Goal: Check status: Check status

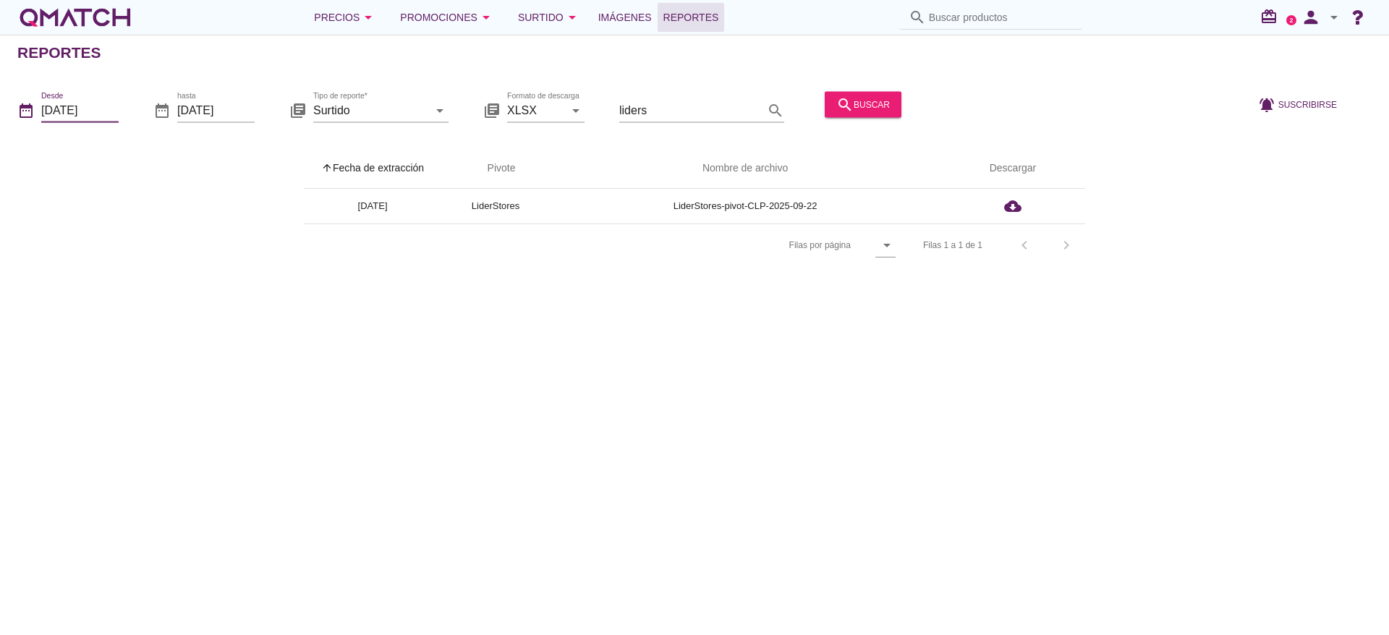
drag, startPoint x: 92, startPoint y: 112, endPoint x: 93, endPoint y: 132, distance: 19.6
click at [92, 112] on input "[DATE]" at bounding box center [79, 109] width 77 height 23
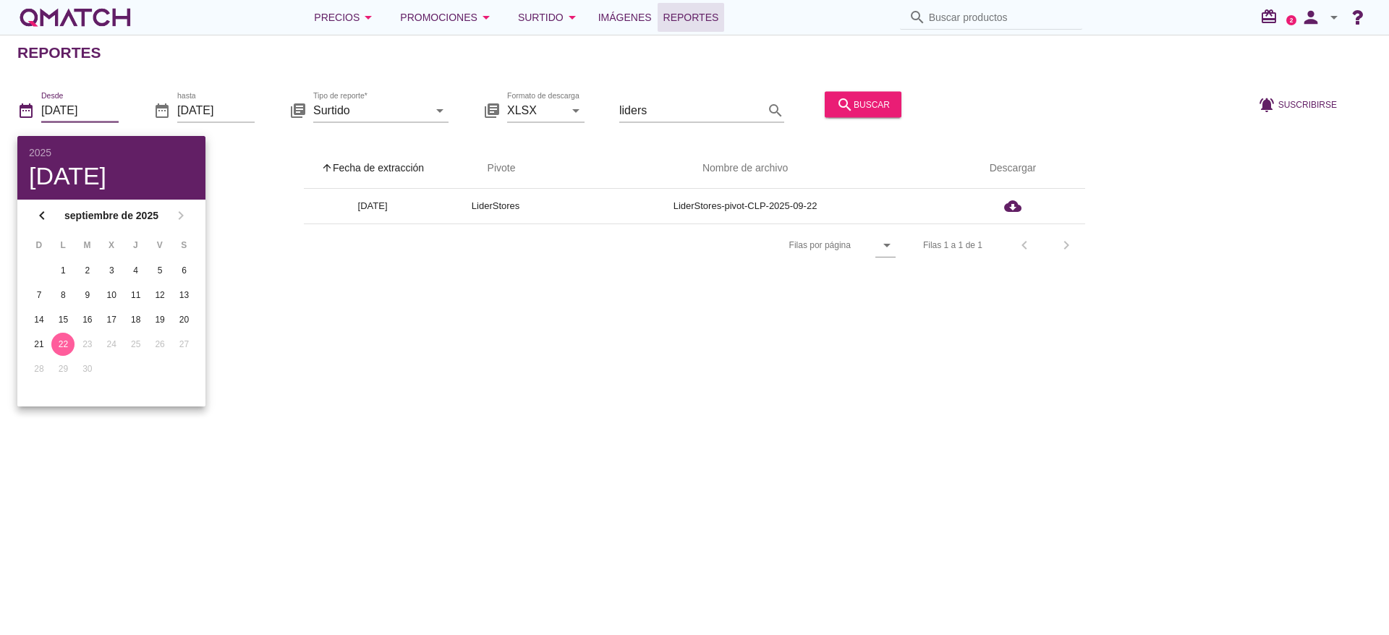
drag, startPoint x: 522, startPoint y: 366, endPoint x: 306, endPoint y: 248, distance: 245.8
click at [516, 365] on div "Reportes date_range Desde 2025-09-22 date_range hasta 2025-09-22 library_books …" at bounding box center [694, 335] width 1389 height 601
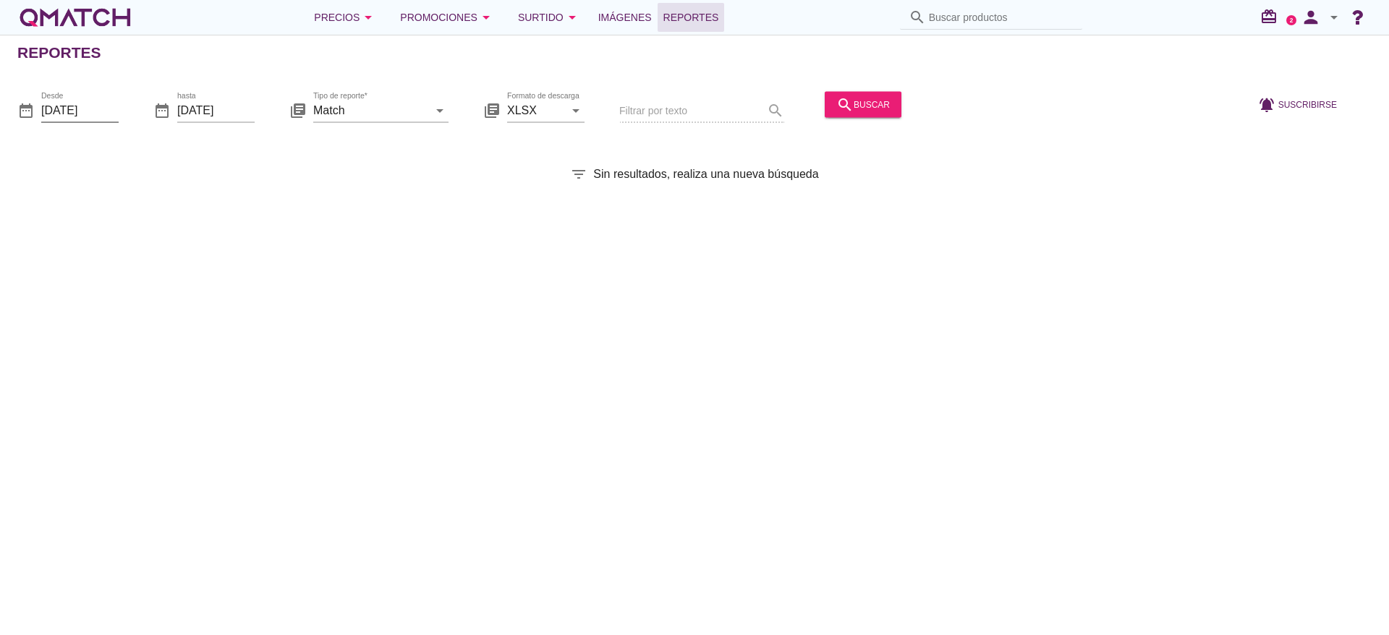
click at [93, 111] on input "[DATE]" at bounding box center [79, 109] width 77 height 23
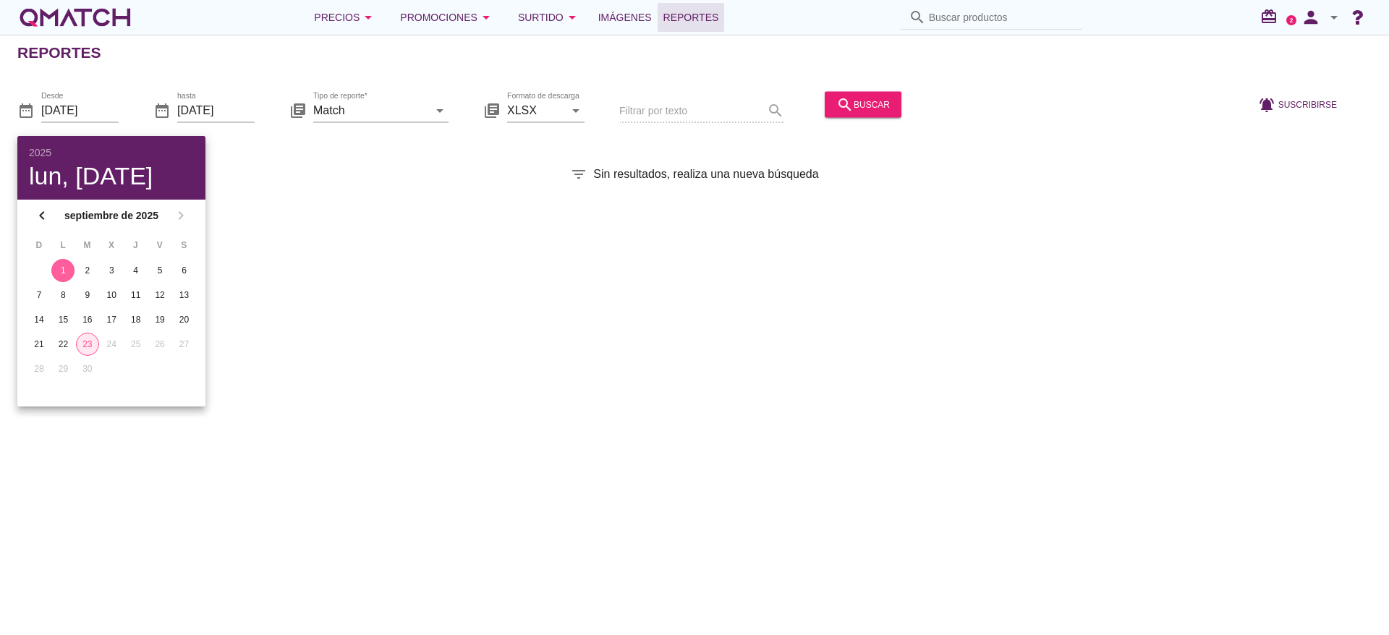
click at [82, 344] on div "23" at bounding box center [88, 344] width 22 height 13
type input "[DATE]"
drag, startPoint x: 352, startPoint y: 108, endPoint x: 360, endPoint y: 111, distance: 8.7
click at [353, 107] on input "Match" at bounding box center [370, 109] width 115 height 23
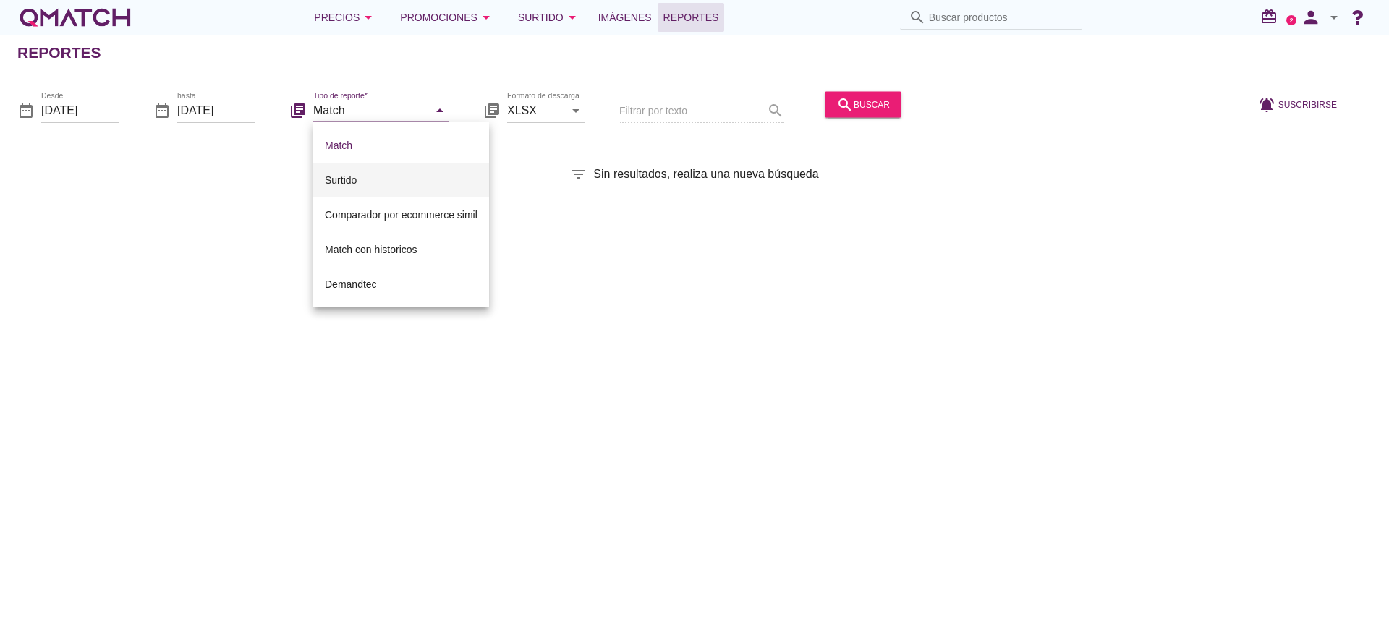
click at [347, 177] on div "Surtido" at bounding box center [401, 179] width 153 height 17
type input "Surtido"
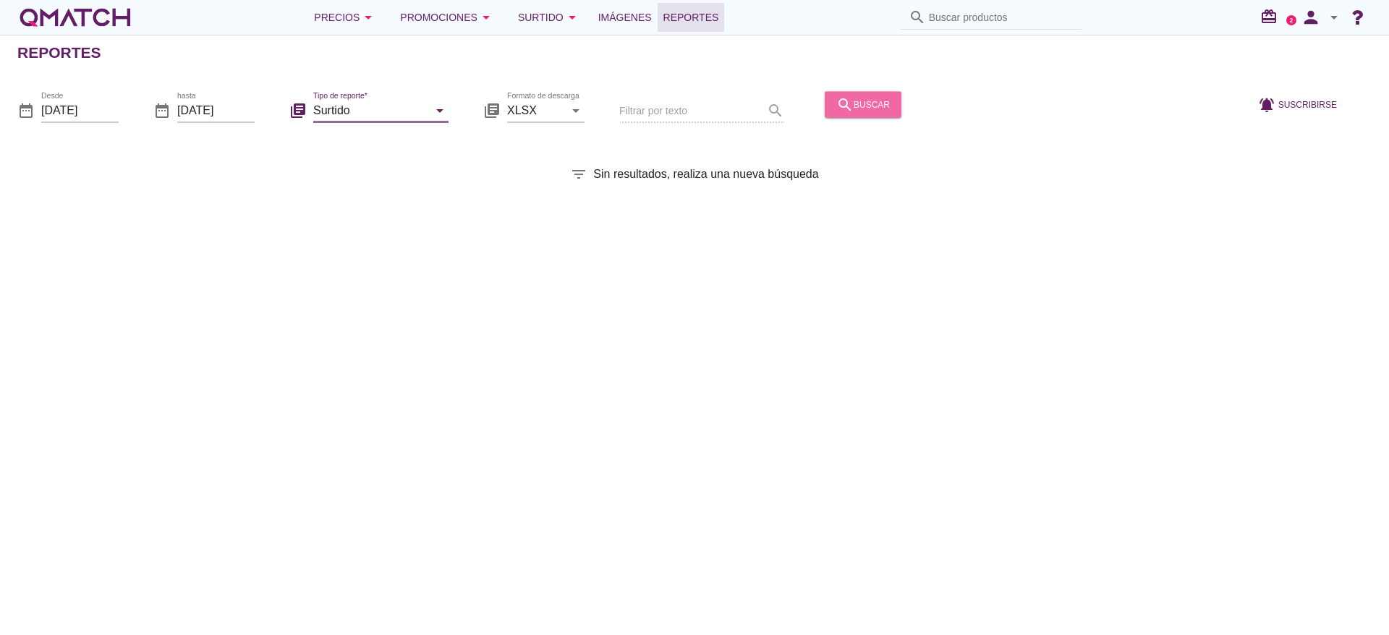
click at [891, 106] on button "search buscar" at bounding box center [863, 104] width 77 height 26
